Goal: Find specific page/section: Find specific page/section

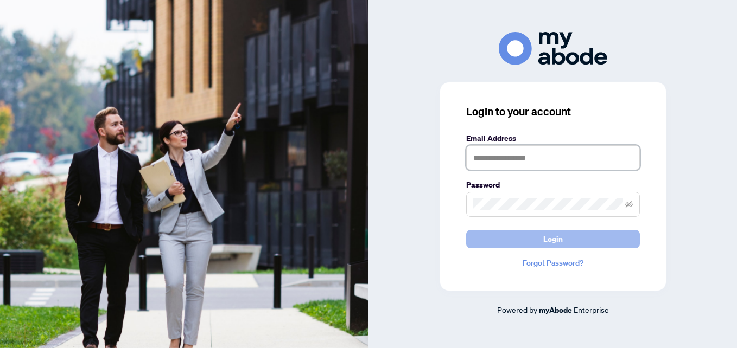
type input "**********"
drag, startPoint x: 509, startPoint y: 245, endPoint x: 488, endPoint y: 239, distance: 22.0
click at [510, 245] on button "Login" at bounding box center [553, 239] width 174 height 18
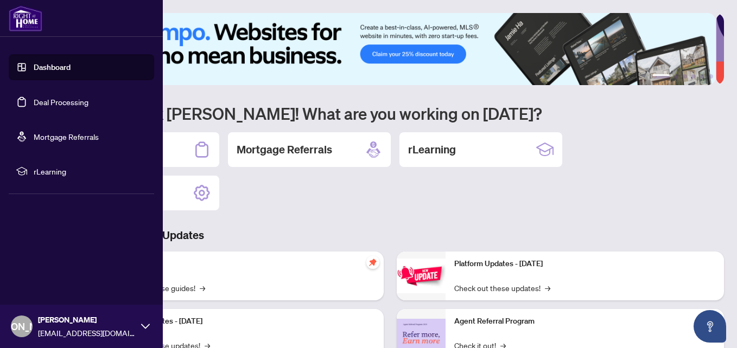
click at [34, 101] on link "Deal Processing" at bounding box center [61, 102] width 55 height 10
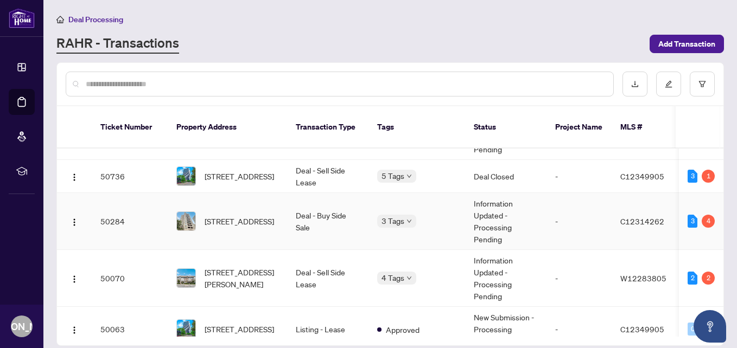
scroll to position [326, 0]
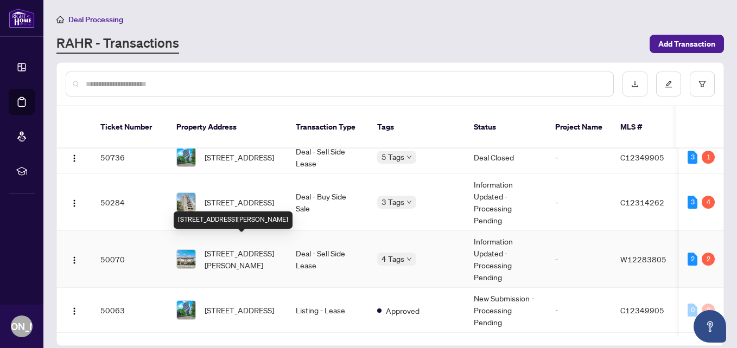
click at [256, 247] on span "[STREET_ADDRESS][PERSON_NAME]" at bounding box center [242, 259] width 74 height 24
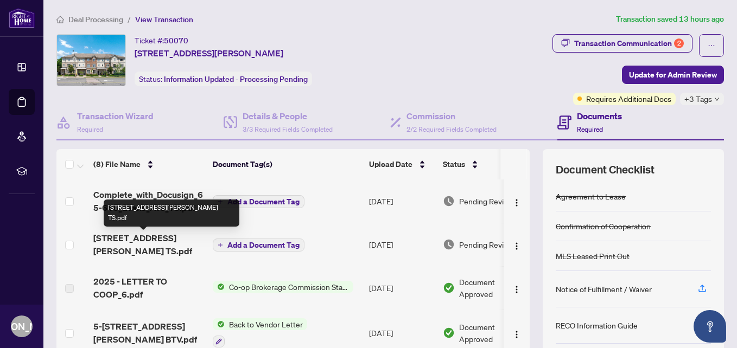
click at [163, 240] on span "65-636 Evans Ave TS.pdf" at bounding box center [148, 245] width 111 height 26
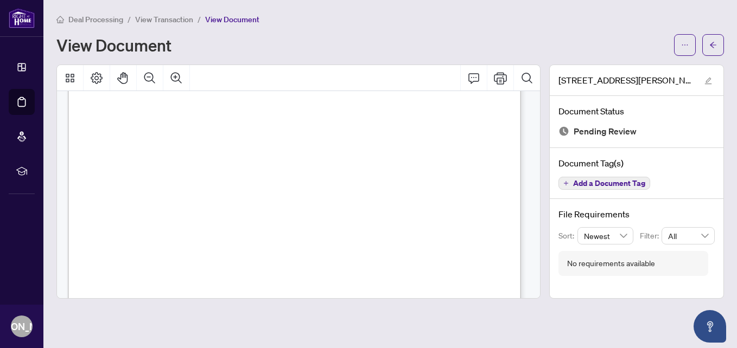
scroll to position [271, 0]
click at [717, 50] on button "button" at bounding box center [713, 45] width 22 height 22
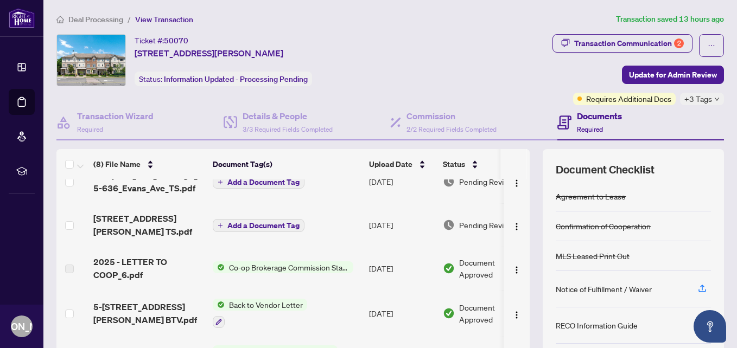
scroll to position [5, 0]
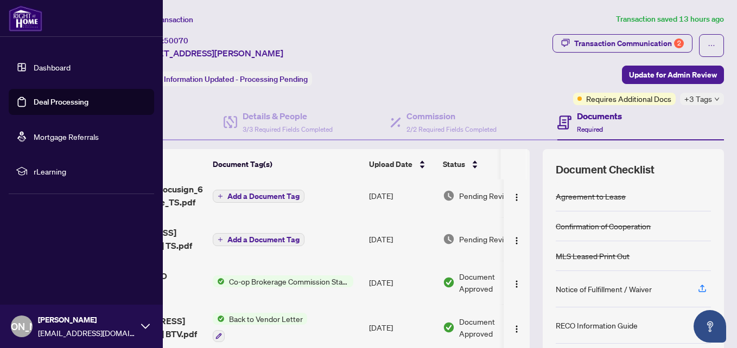
drag, startPoint x: 53, startPoint y: 102, endPoint x: 145, endPoint y: 88, distance: 92.7
click at [53, 102] on link "Deal Processing" at bounding box center [61, 102] width 55 height 10
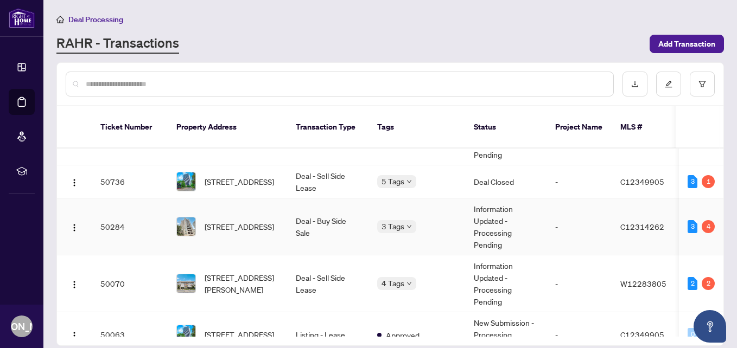
scroll to position [326, 0]
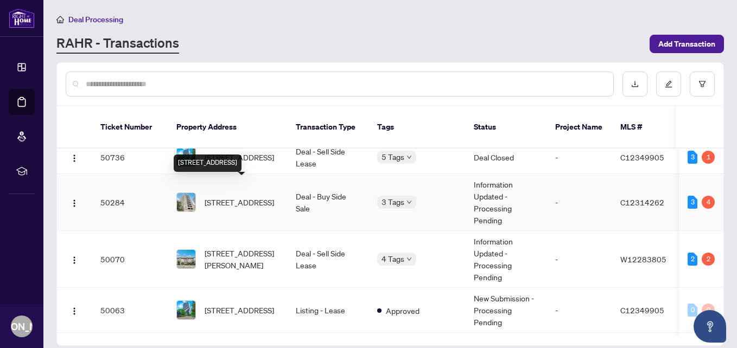
click at [246, 196] on span "[STREET_ADDRESS]" at bounding box center [239, 202] width 69 height 12
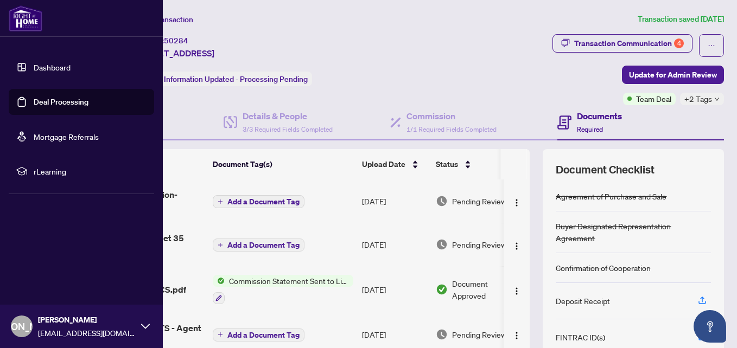
click at [49, 103] on link "Deal Processing" at bounding box center [61, 102] width 55 height 10
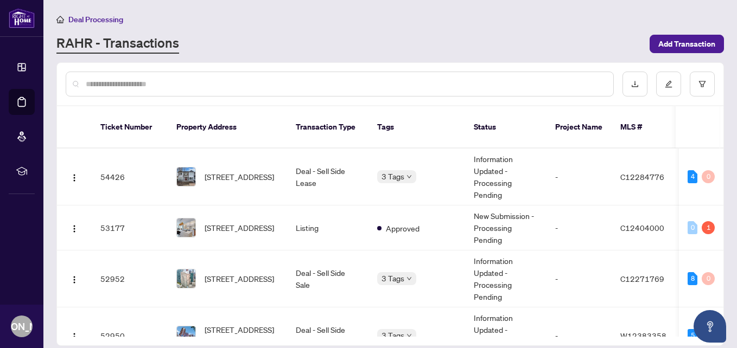
click at [274, 89] on input "text" at bounding box center [345, 84] width 519 height 12
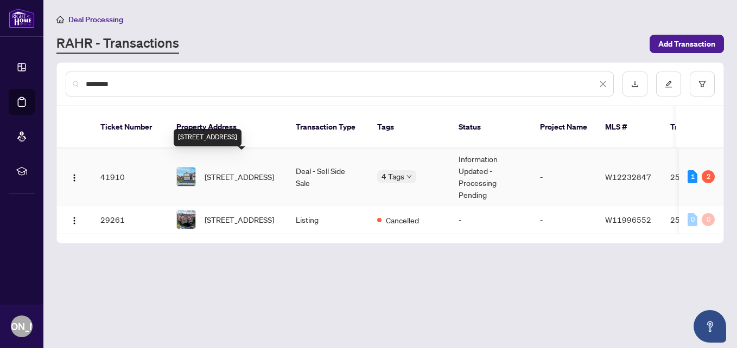
type input "********"
click at [220, 171] on span "117 Lent Cres, Brampton, Ontario L6Y 5E6, Canada" at bounding box center [239, 177] width 69 height 12
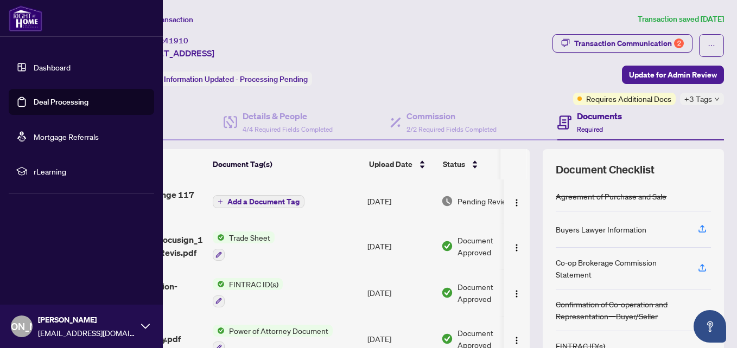
drag, startPoint x: 48, startPoint y: 106, endPoint x: 131, endPoint y: 104, distance: 82.5
click at [48, 106] on link "Deal Processing" at bounding box center [61, 102] width 55 height 10
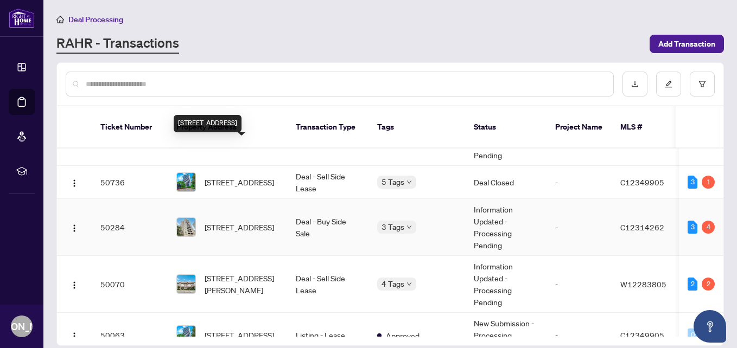
scroll to position [326, 0]
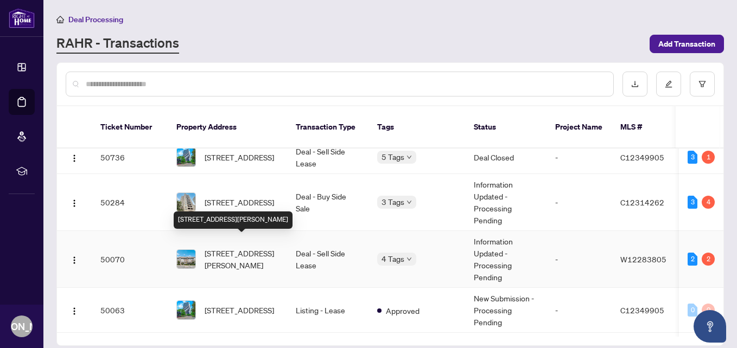
click at [247, 247] on span "[STREET_ADDRESS][PERSON_NAME]" at bounding box center [242, 259] width 74 height 24
